Goal: Task Accomplishment & Management: Manage account settings

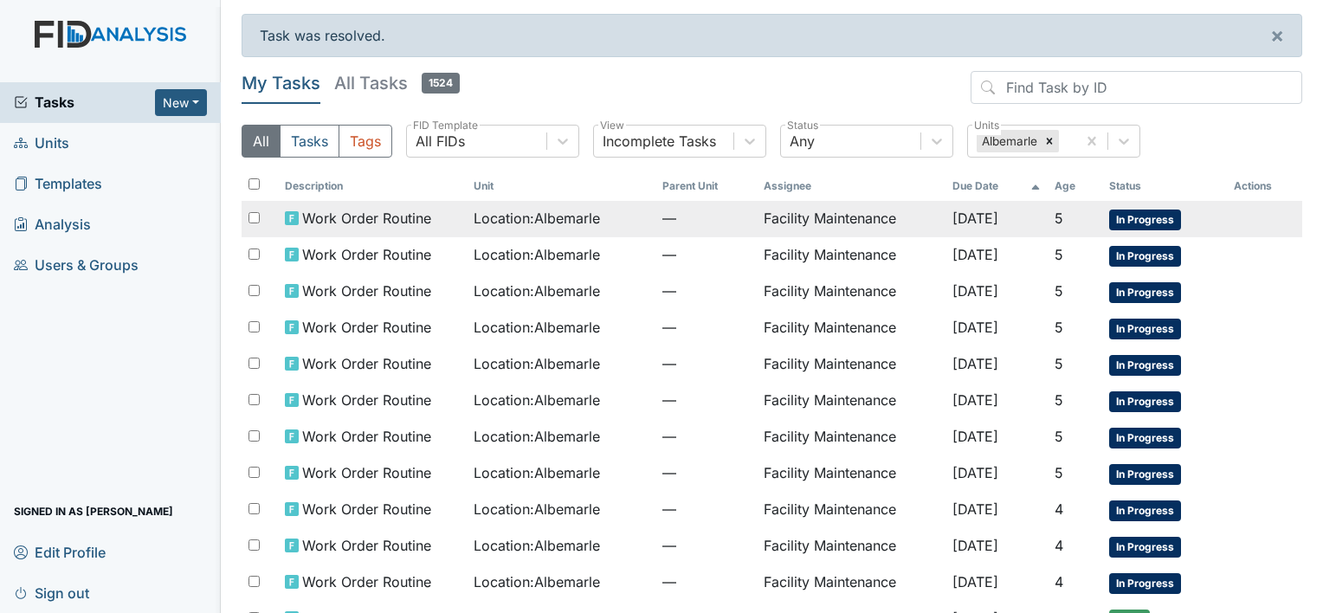
click at [412, 218] on span "Work Order Routine" at bounding box center [366, 218] width 129 height 21
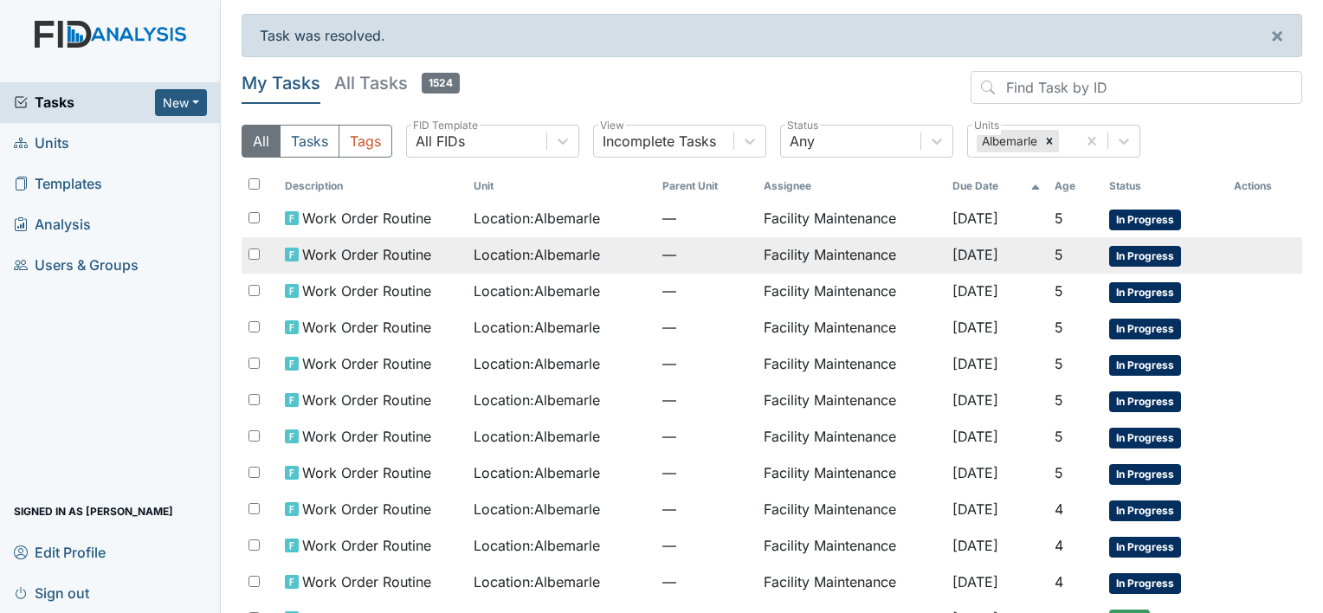
click at [498, 248] on span "Location : Albemarle" at bounding box center [537, 254] width 126 height 21
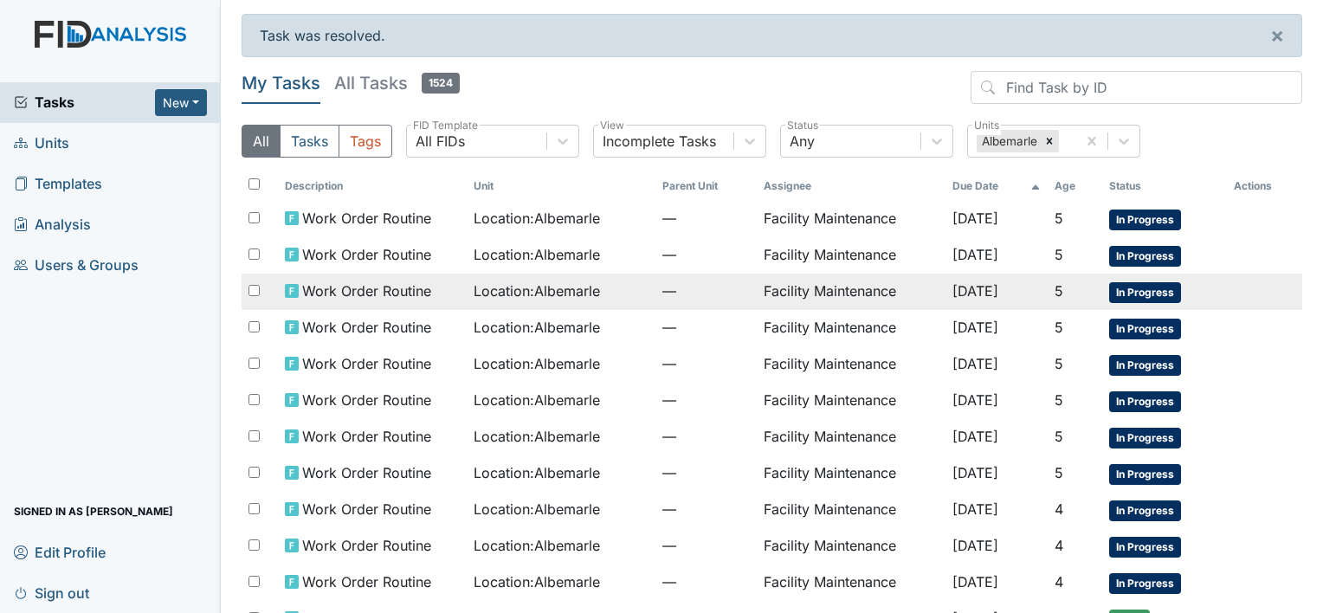
click at [345, 288] on span "Work Order Routine" at bounding box center [366, 291] width 129 height 21
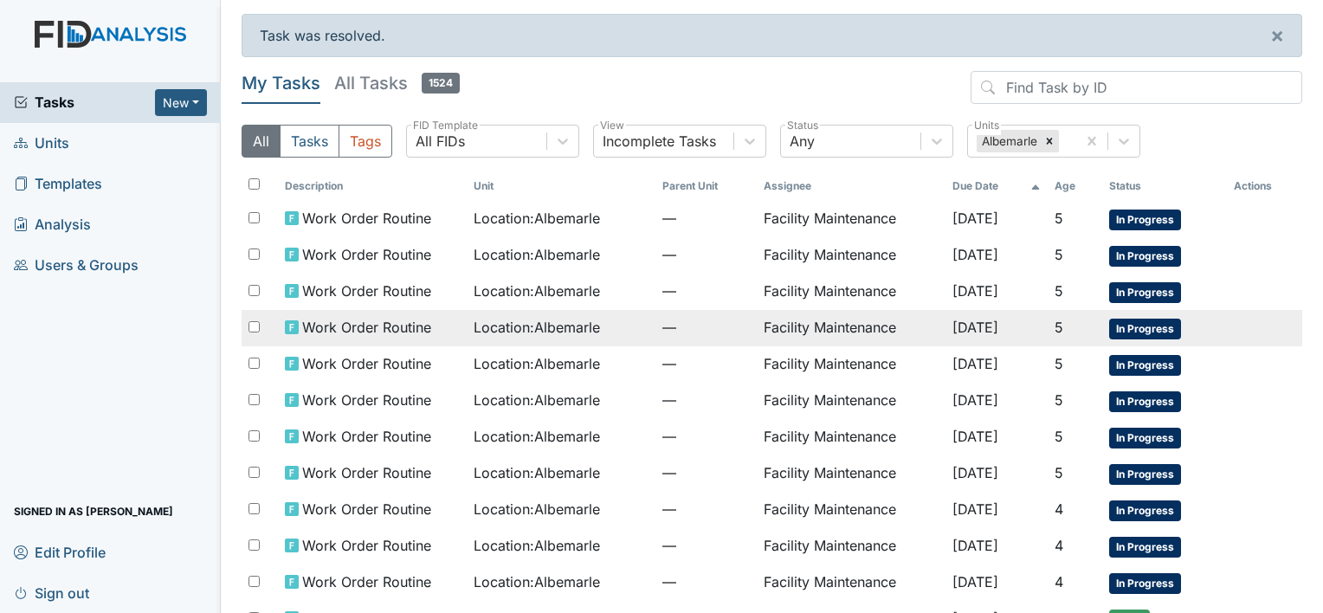
click at [348, 329] on span "Work Order Routine" at bounding box center [366, 327] width 129 height 21
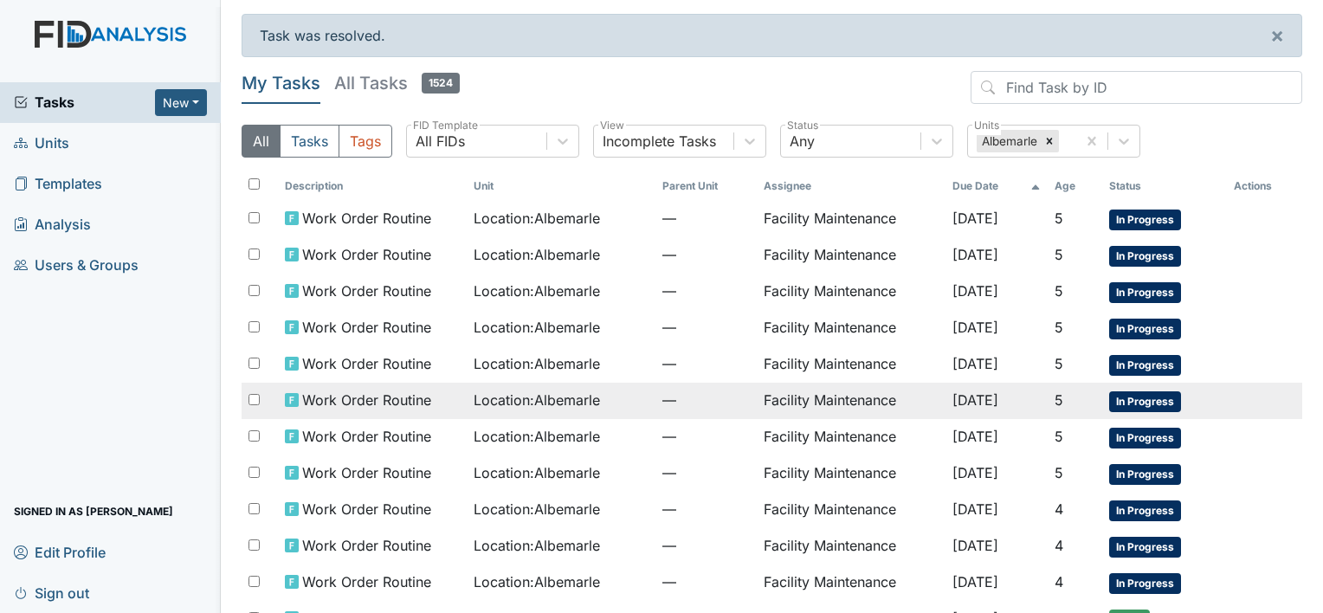
click at [314, 395] on span "Work Order Routine" at bounding box center [366, 400] width 129 height 21
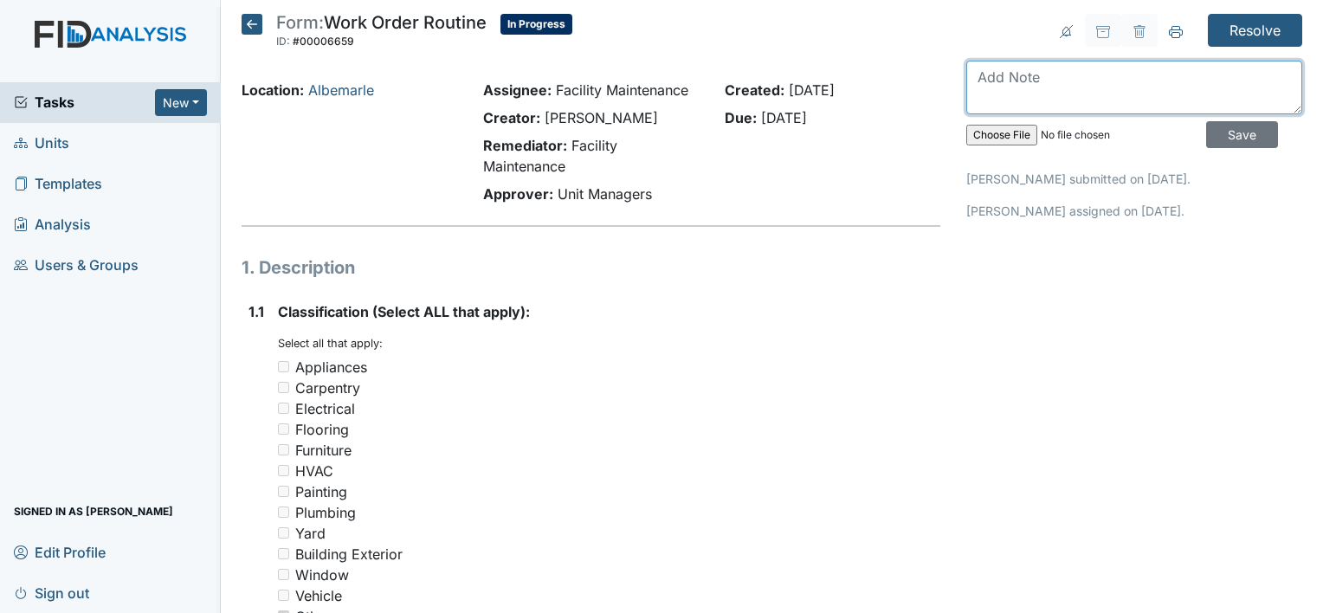
click at [1001, 75] on textarea at bounding box center [1134, 88] width 336 height 54
type textarea "exhaust fan is cleaned"
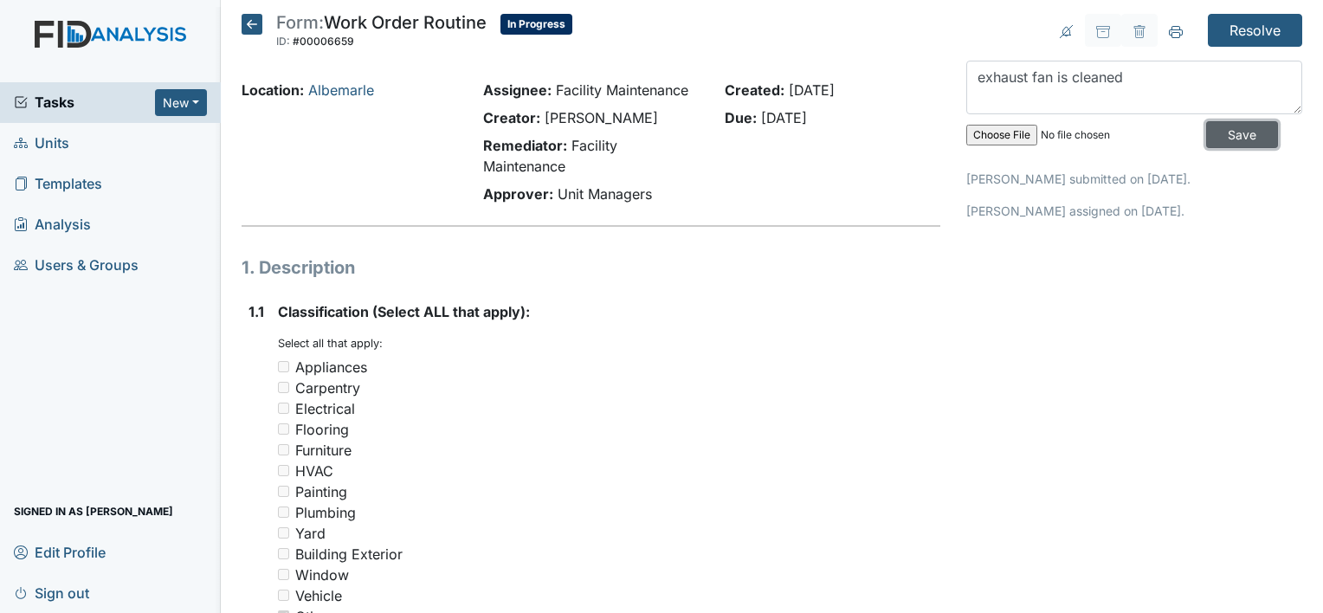
click at [1222, 132] on input "Save" at bounding box center [1242, 134] width 72 height 27
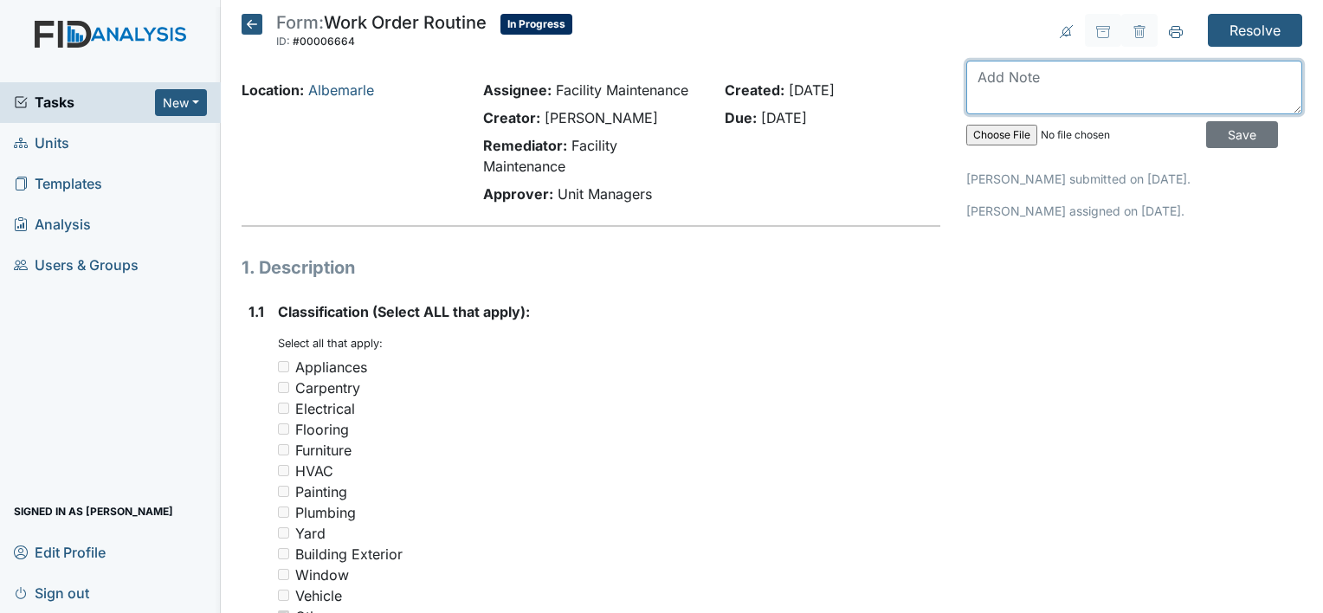
click at [984, 84] on textarea at bounding box center [1134, 88] width 336 height 54
type textarea "blinds is replaced in bedroom#3"
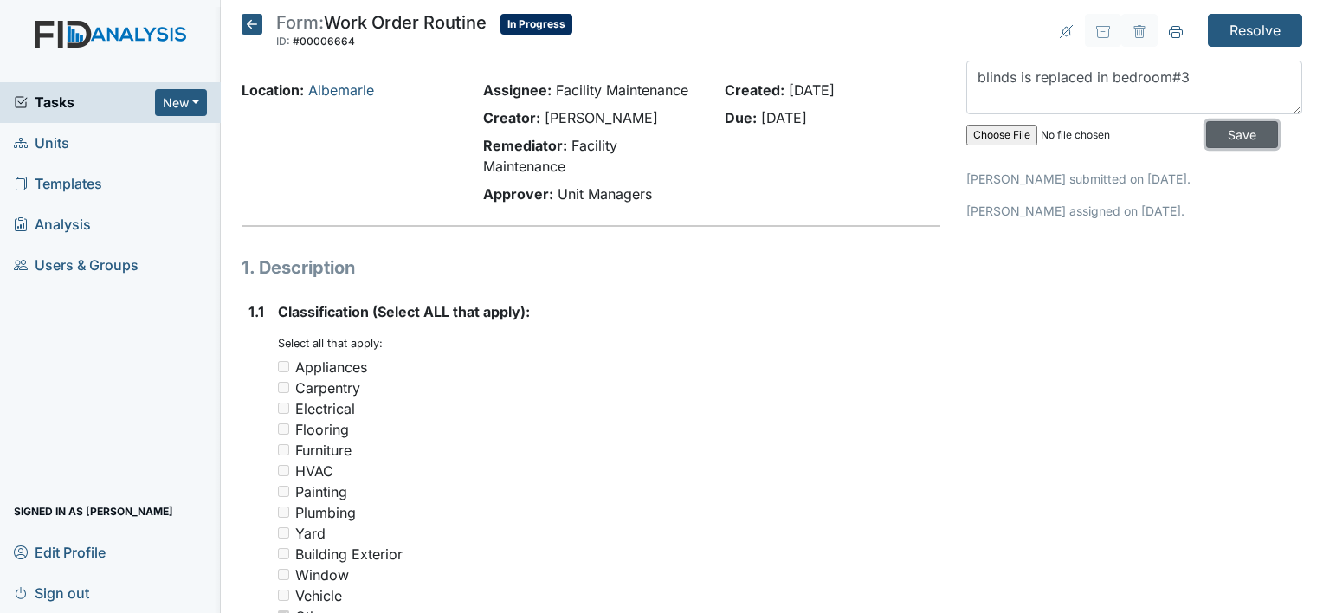
click at [1213, 125] on input "Save" at bounding box center [1242, 134] width 72 height 27
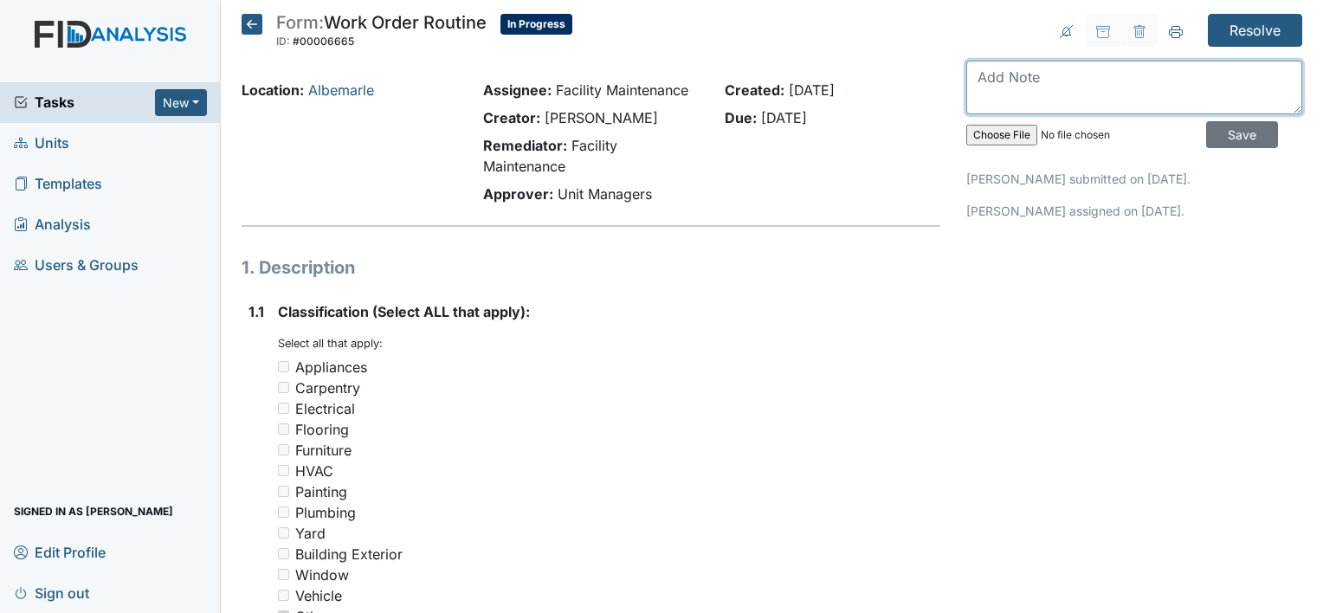
click at [999, 68] on textarea at bounding box center [1134, 88] width 336 height 54
type textarea "stove drawer is off track at the bottom"
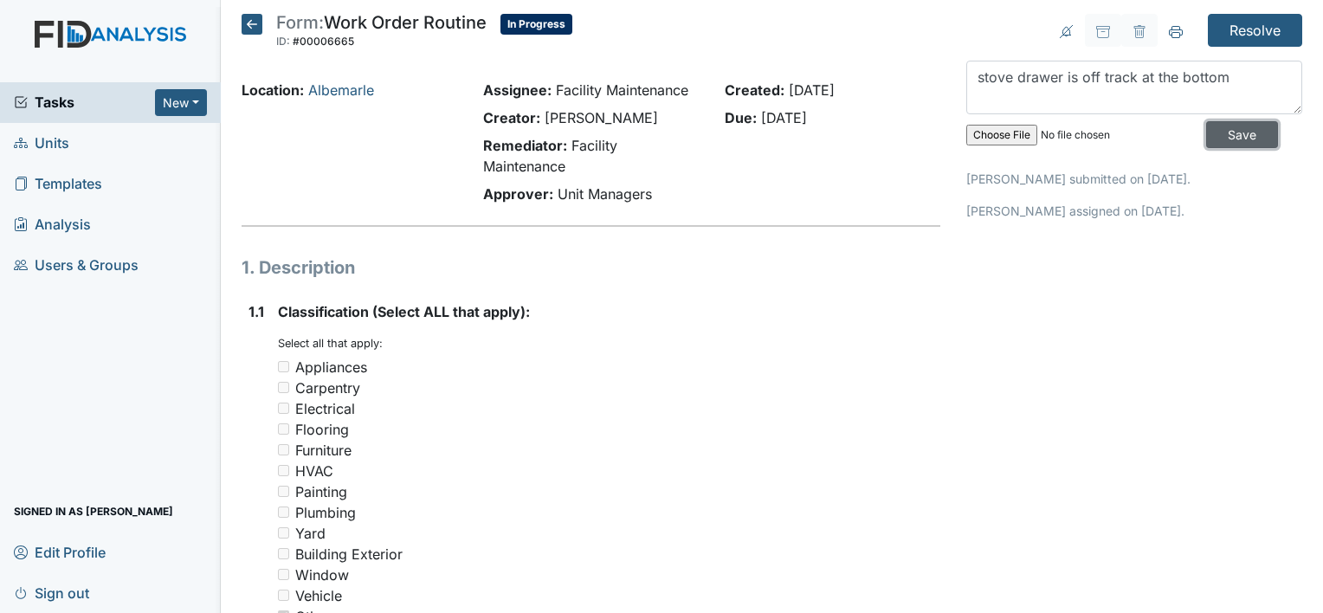
click at [1212, 126] on input "Save" at bounding box center [1242, 134] width 72 height 27
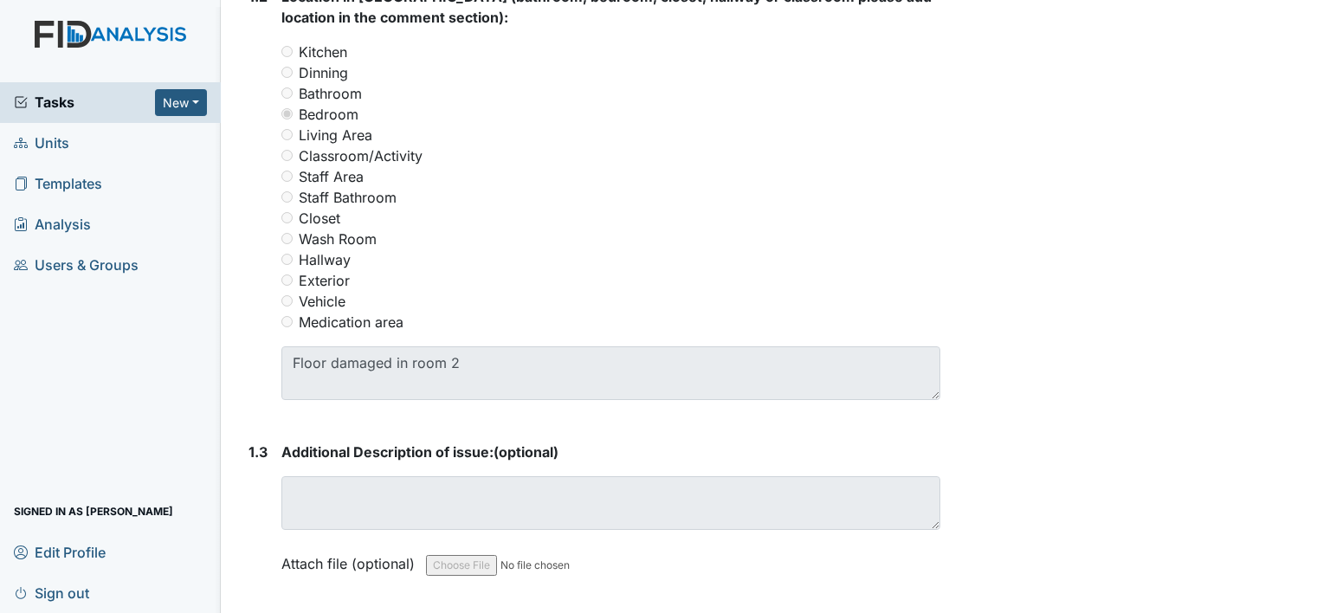
scroll to position [831, 0]
